Goal: Navigation & Orientation: Find specific page/section

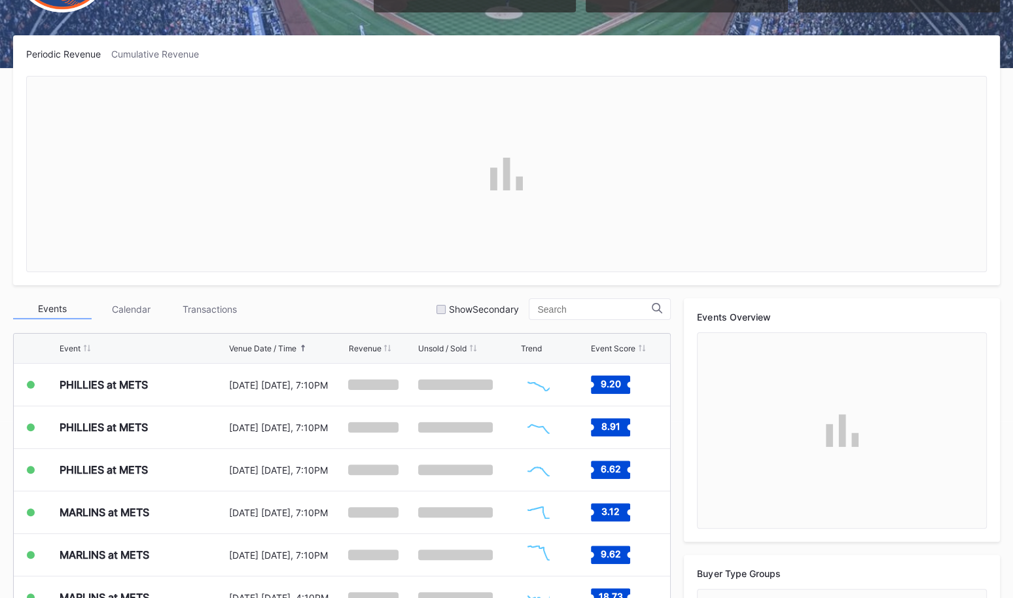
scroll to position [179, 0]
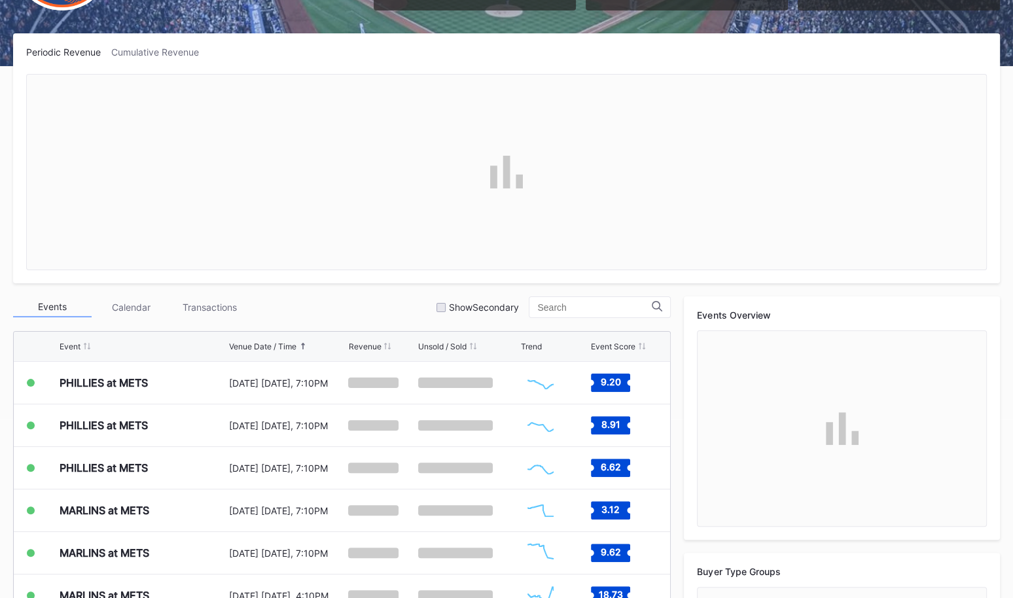
click at [204, 300] on div "Transactions" at bounding box center [209, 307] width 79 height 20
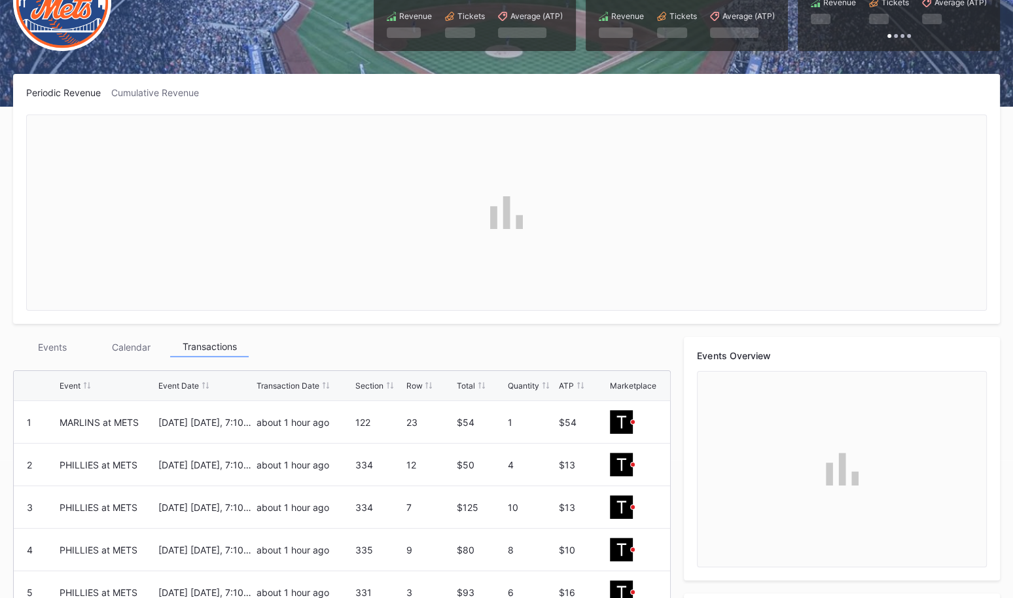
scroll to position [0, 0]
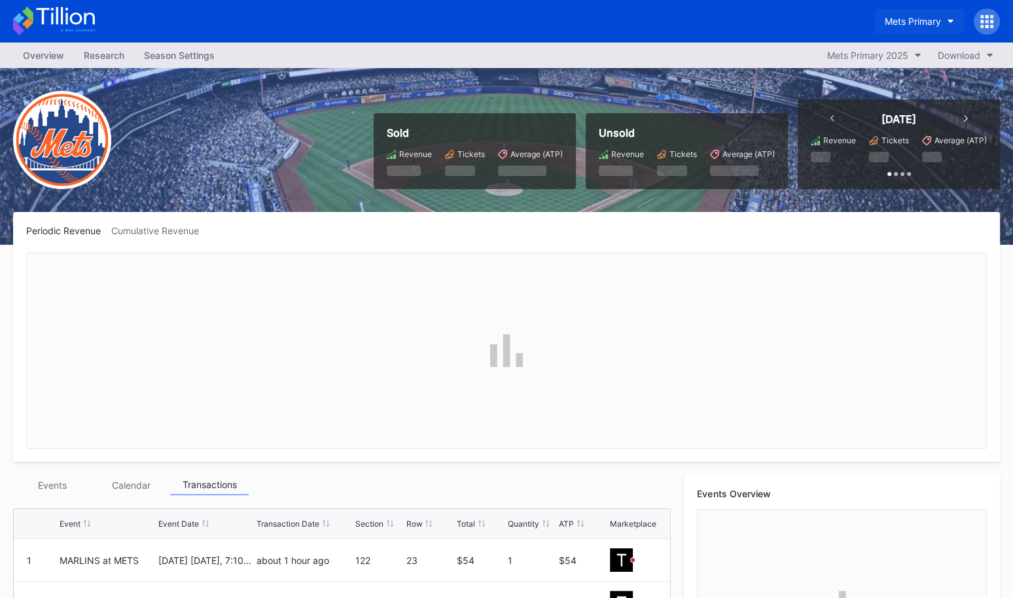
click at [919, 20] on div "Mets Primary" at bounding box center [913, 21] width 56 height 11
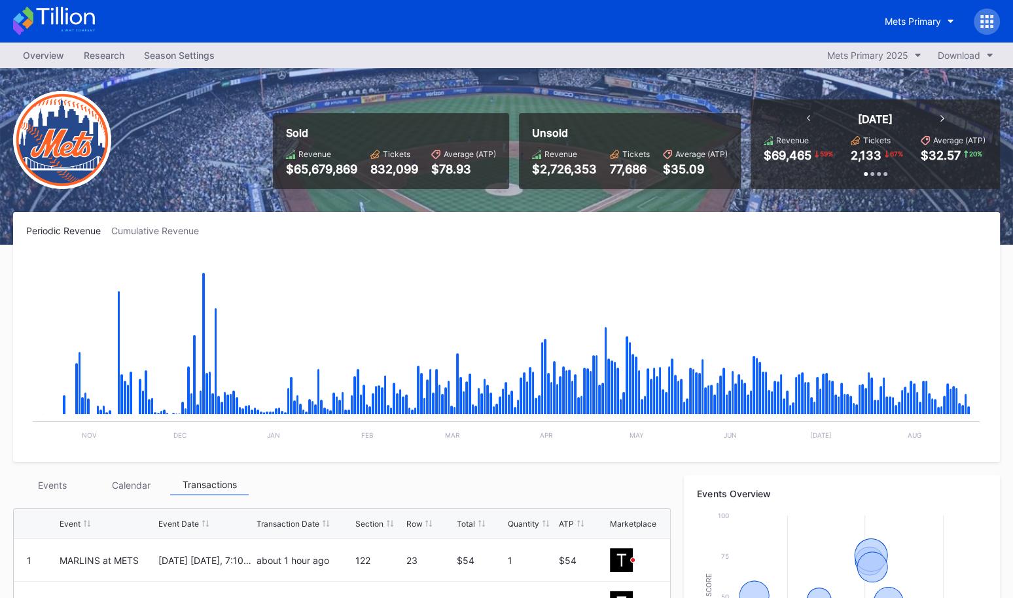
click at [99, 63] on div "Research" at bounding box center [104, 55] width 60 height 19
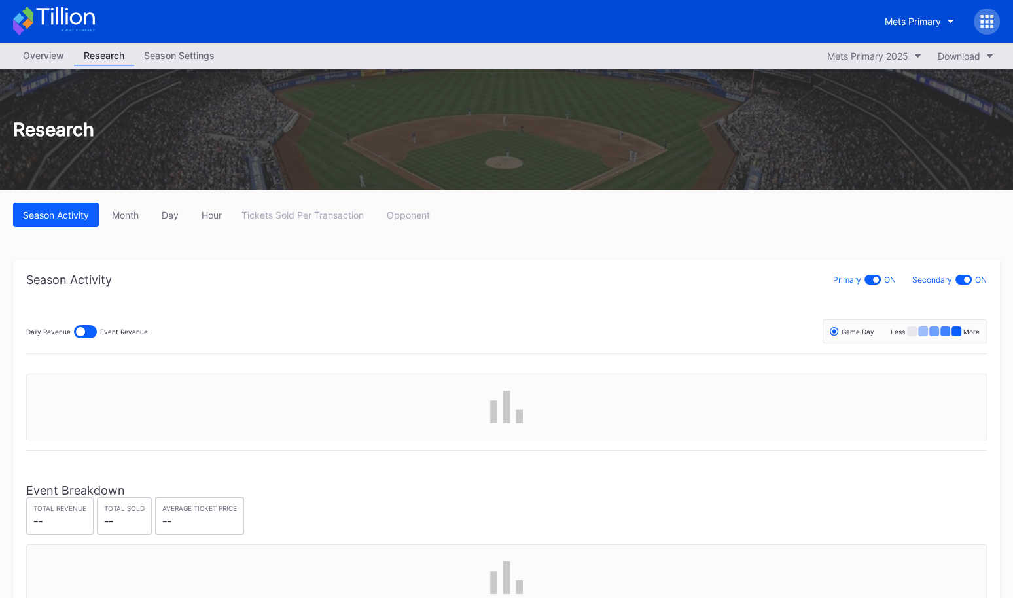
click at [173, 52] on div "Season Settings" at bounding box center [179, 55] width 90 height 19
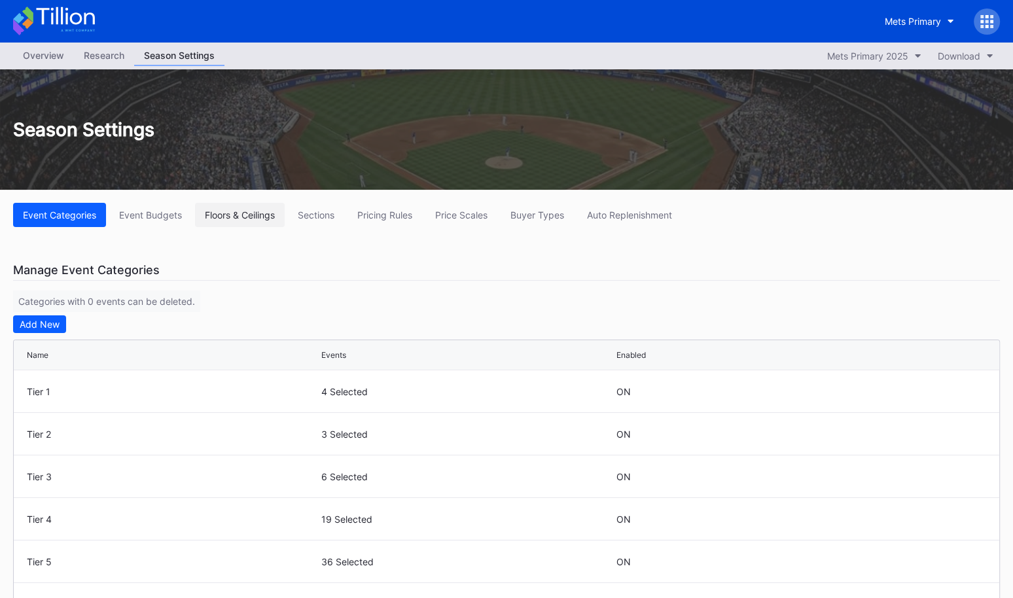
click at [255, 216] on div "Floors & Ceilings" at bounding box center [240, 214] width 70 height 11
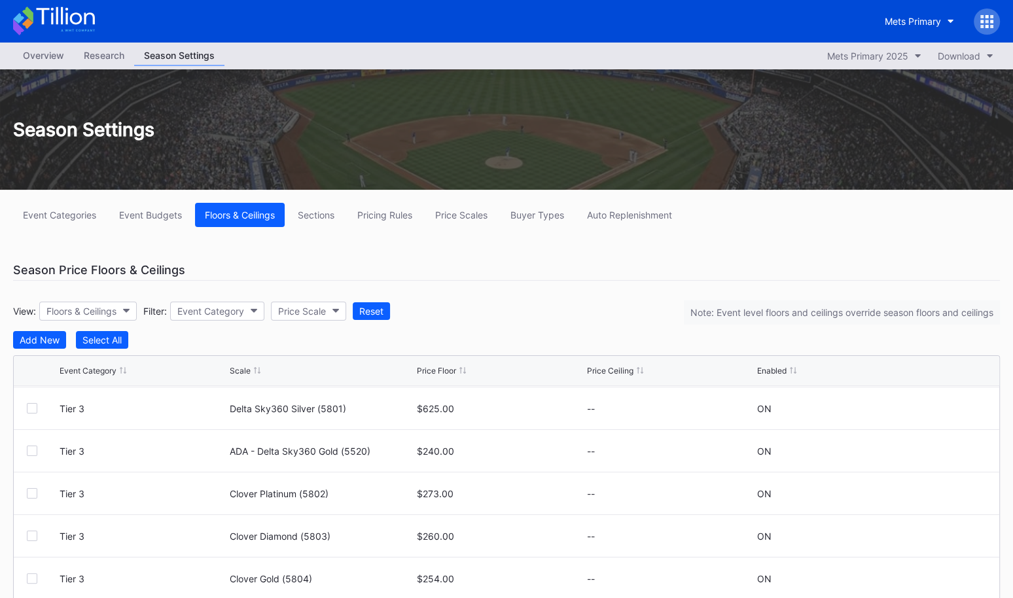
scroll to position [129, 0]
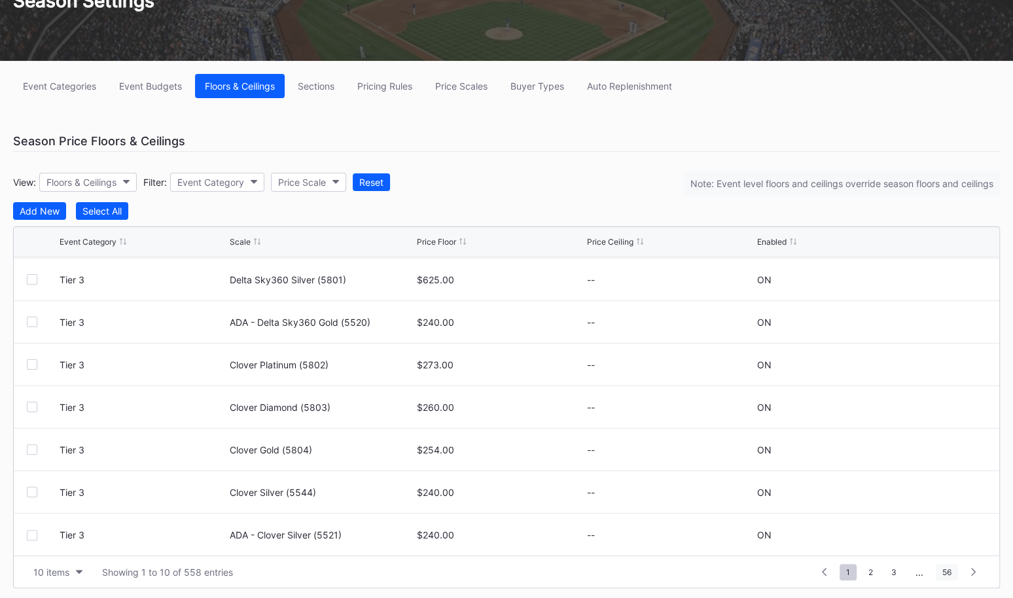
click at [945, 573] on span "56" at bounding box center [947, 572] width 22 height 16
click at [310, 89] on div "Sections" at bounding box center [316, 86] width 37 height 11
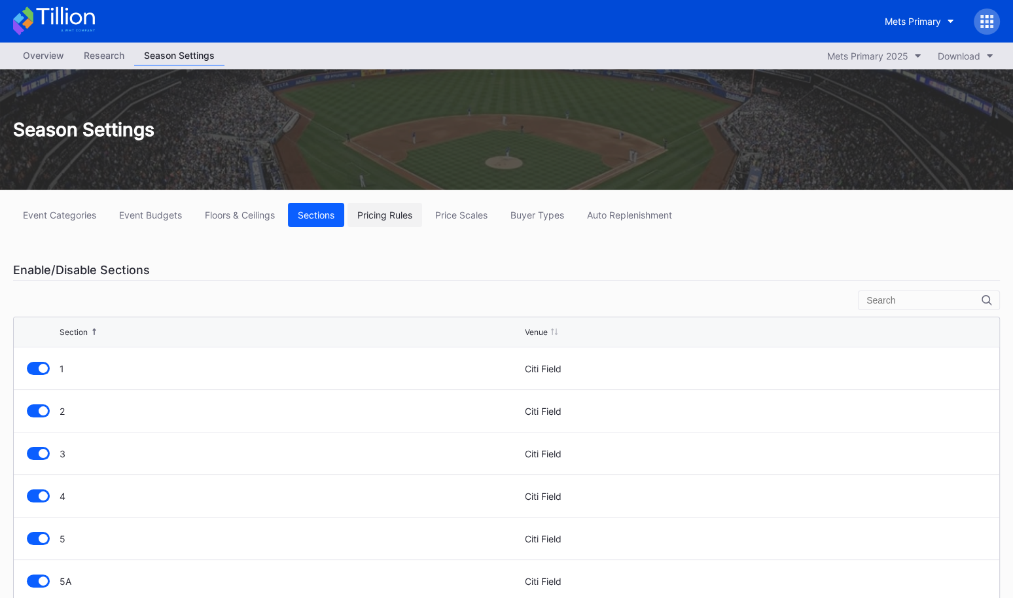
click at [382, 218] on div "Pricing Rules" at bounding box center [384, 214] width 55 height 11
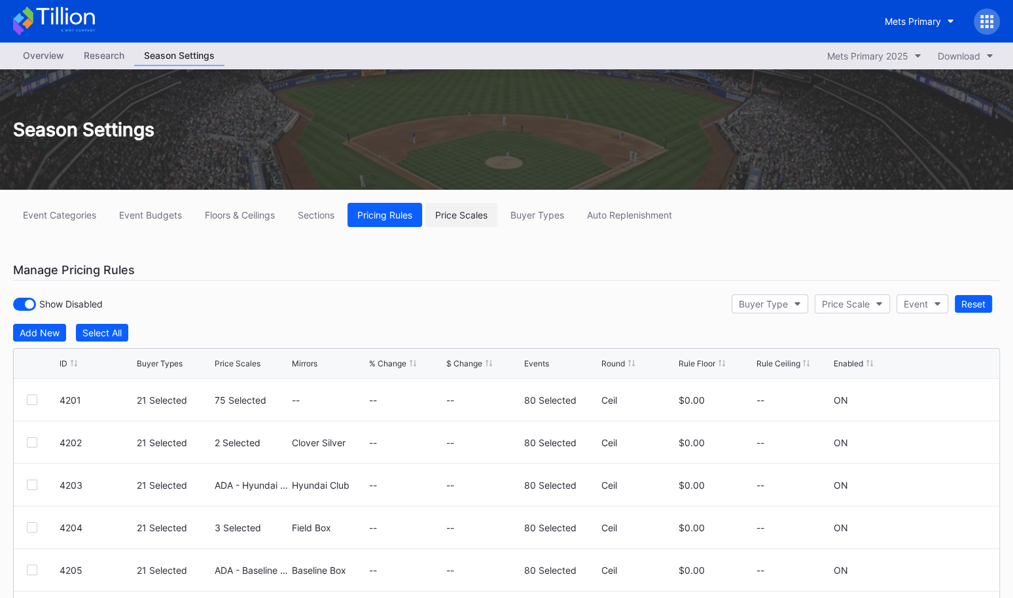
click at [485, 218] on div "Price Scales" at bounding box center [461, 214] width 52 height 11
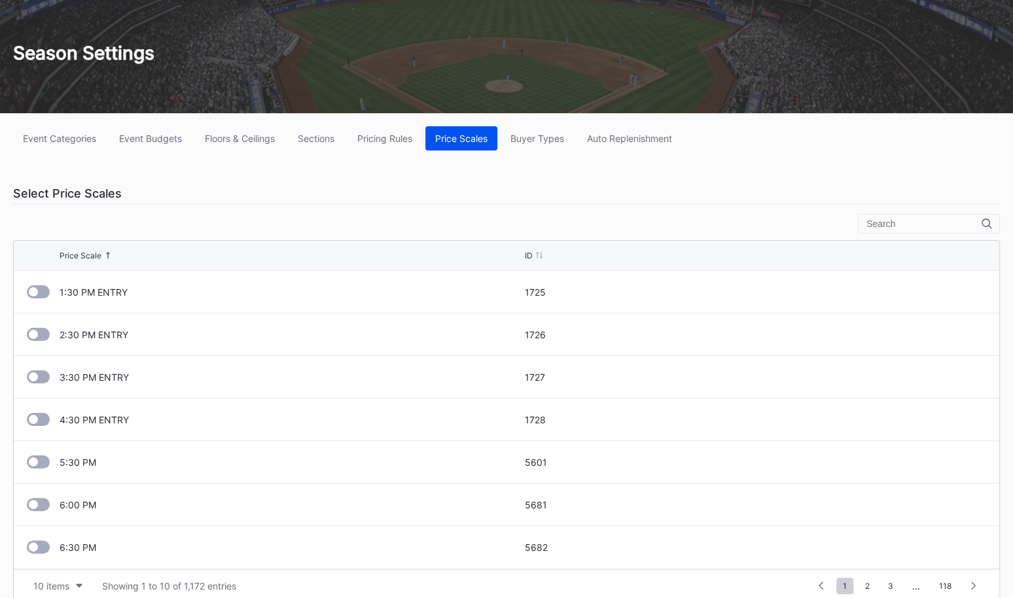
scroll to position [90, 0]
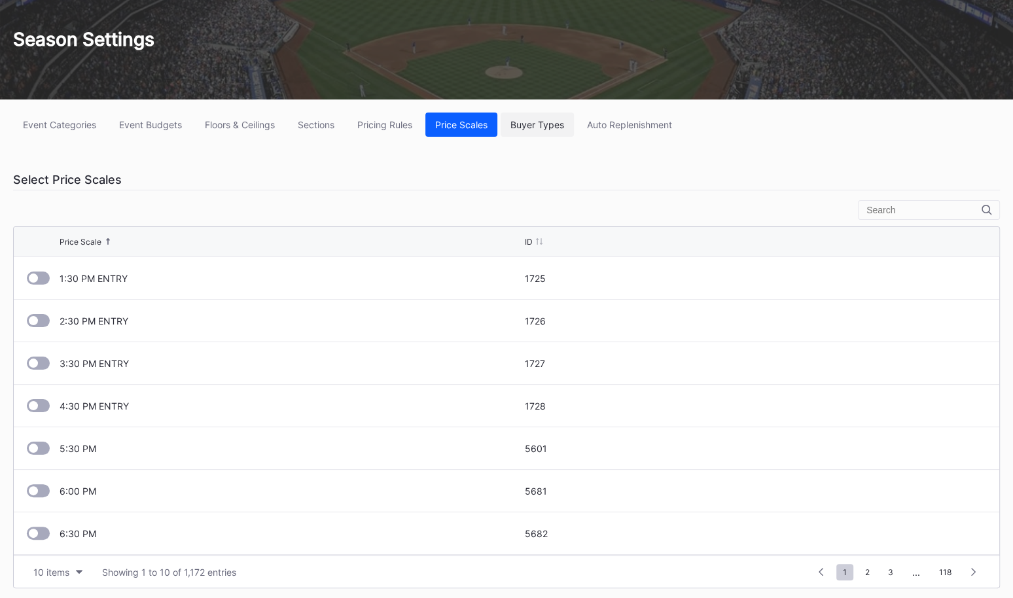
click at [543, 128] on div "Buyer Types" at bounding box center [538, 124] width 54 height 11
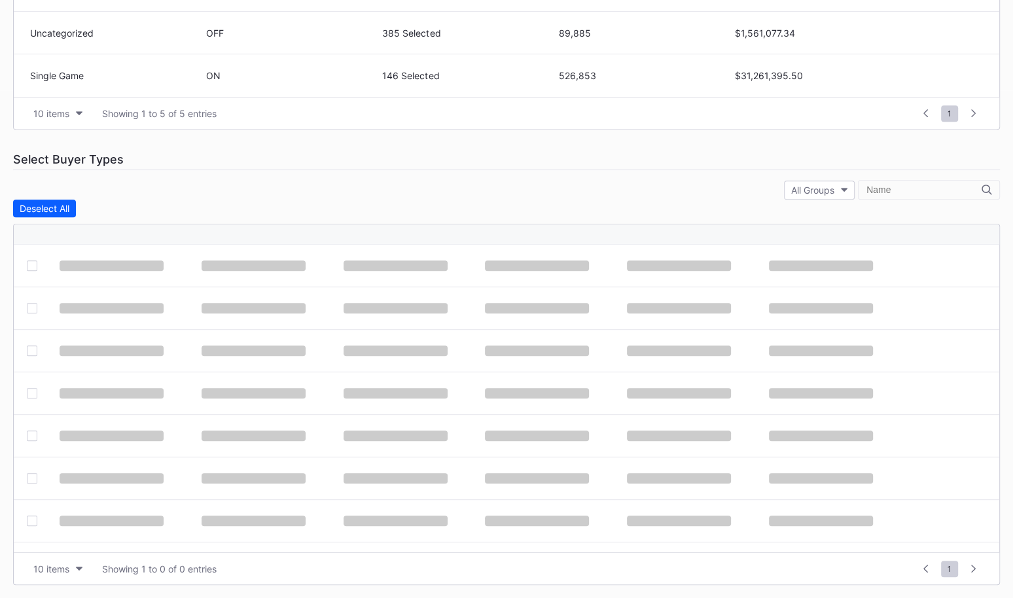
scroll to position [502, 0]
